Goal: Find specific page/section: Find specific page/section

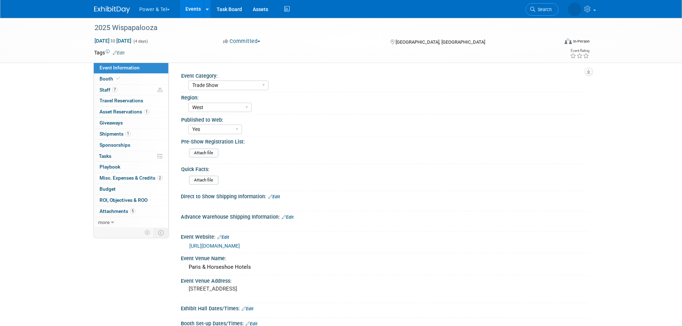
select select "Trade Show"
select select "West"
select select "Yes"
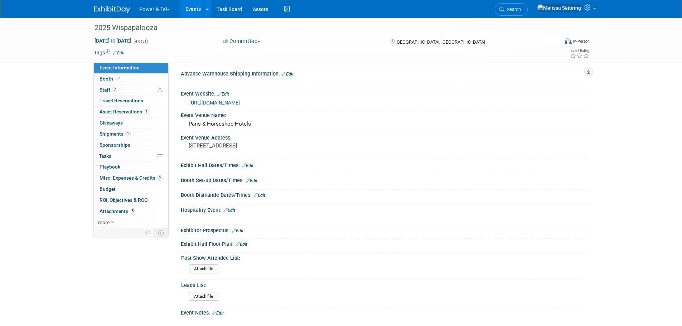
click at [521, 9] on span "Search" at bounding box center [512, 9] width 16 height 5
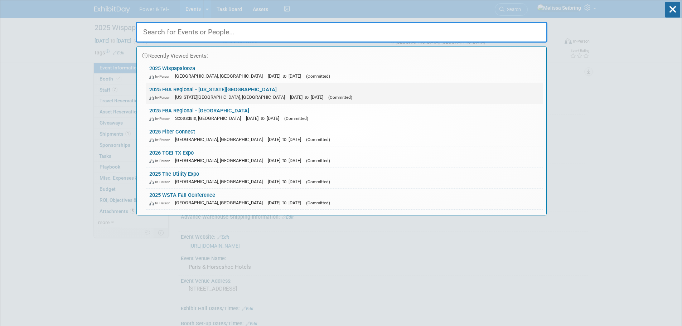
click at [209, 88] on link "2025 FBA Regional - [US_STATE][GEOGRAPHIC_DATA] In-Person [US_STATE][GEOGRAPHIC…" at bounding box center [344, 93] width 397 height 21
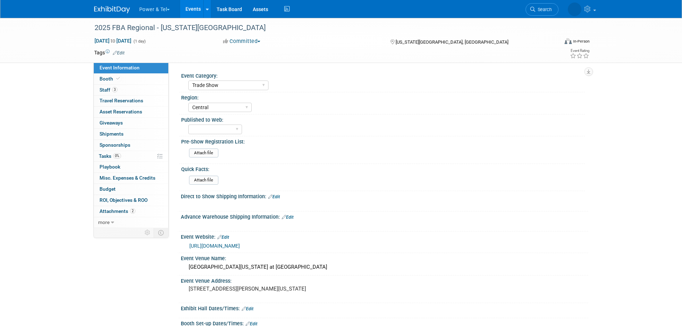
select select "Trade Show"
select select "Central"
click at [107, 89] on span "Staff 3" at bounding box center [108, 90] width 18 height 6
